Goal: Navigation & Orientation: Find specific page/section

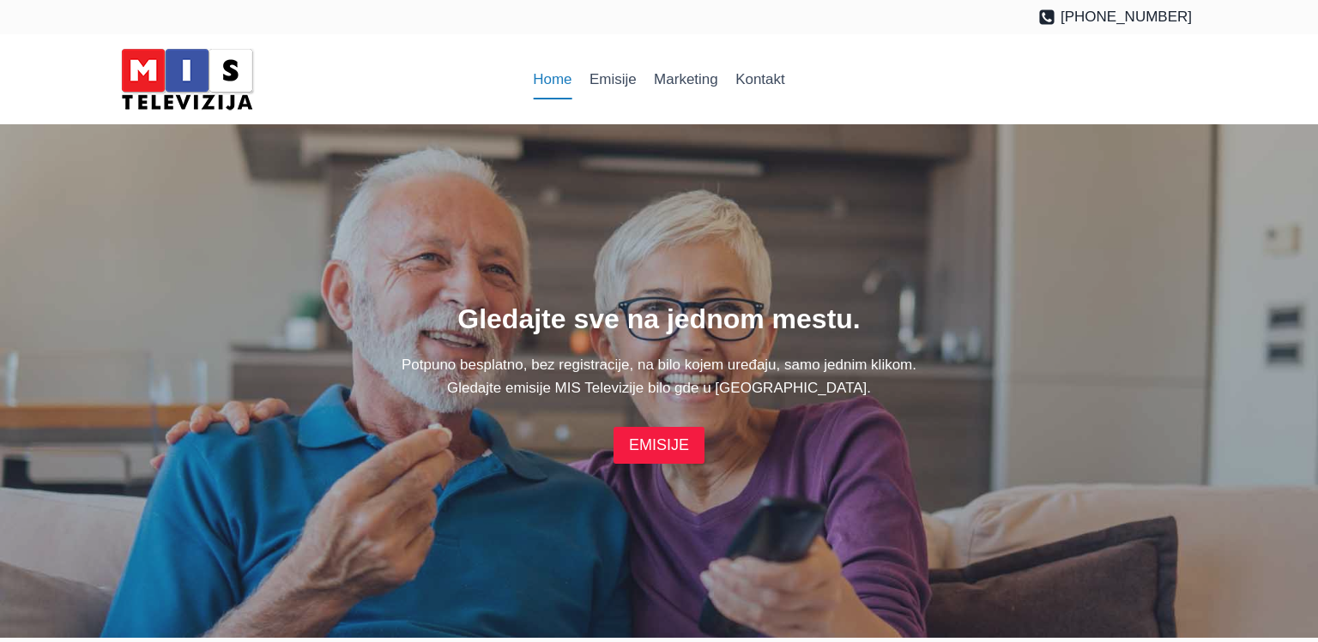
click at [655, 452] on link "EMISIJE" at bounding box center [658, 445] width 91 height 37
click at [655, 63] on link "Marketing" at bounding box center [685, 79] width 81 height 41
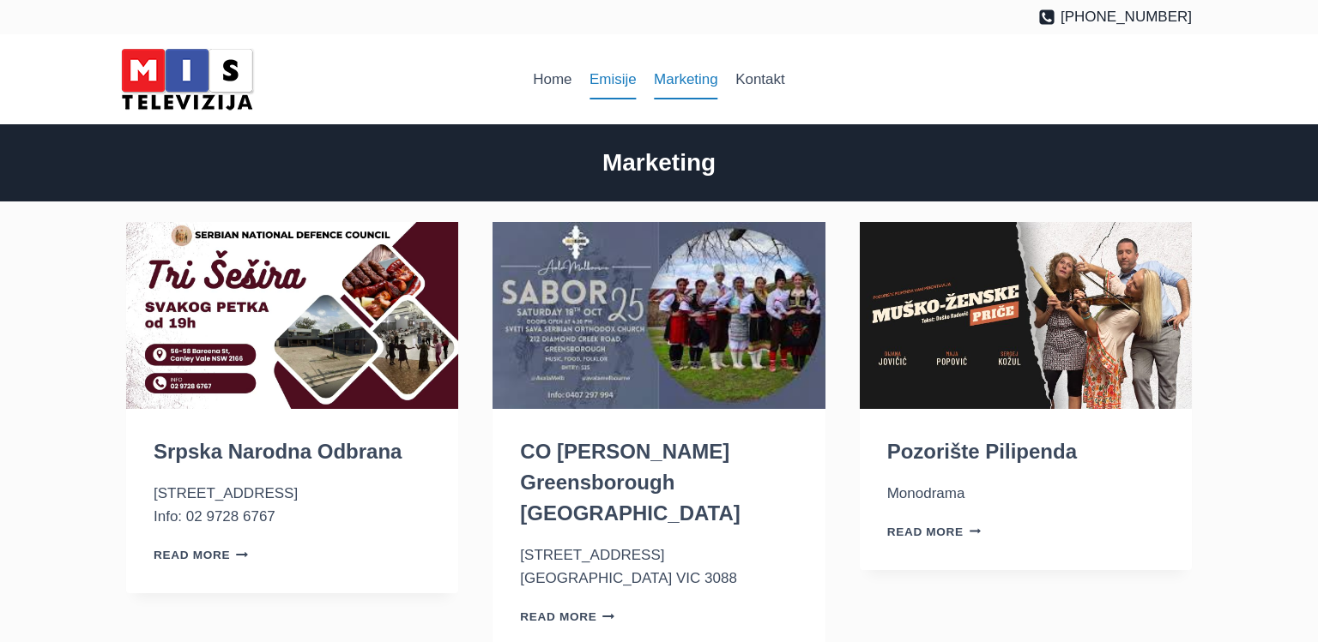
click at [600, 76] on link "Emisije" at bounding box center [613, 79] width 64 height 41
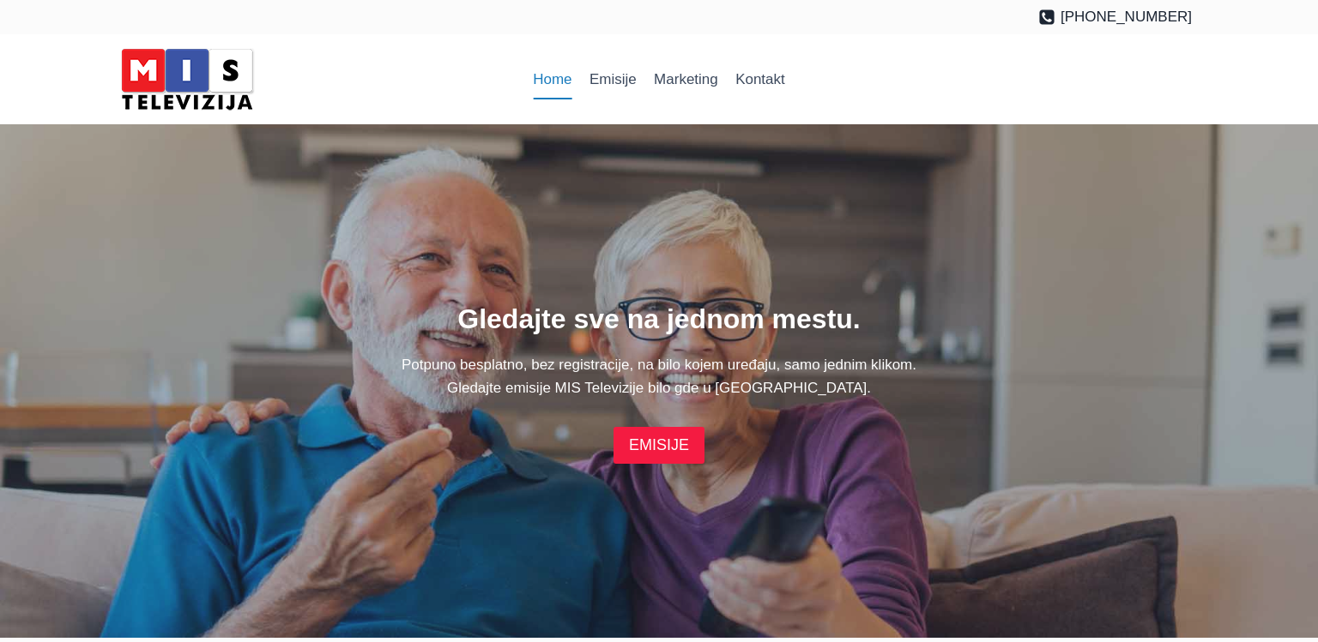
click at [667, 439] on link "EMISIJE" at bounding box center [658, 445] width 91 height 37
